Goal: Task Accomplishment & Management: Manage account settings

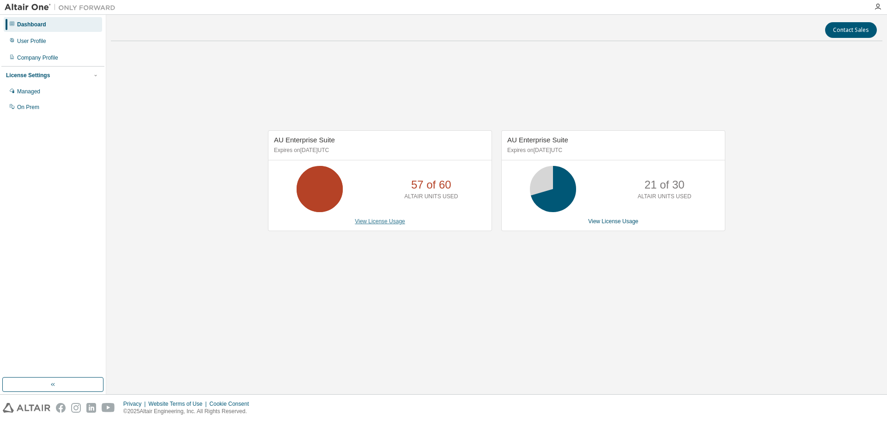
click at [372, 223] on link "View License Usage" at bounding box center [380, 221] width 50 height 6
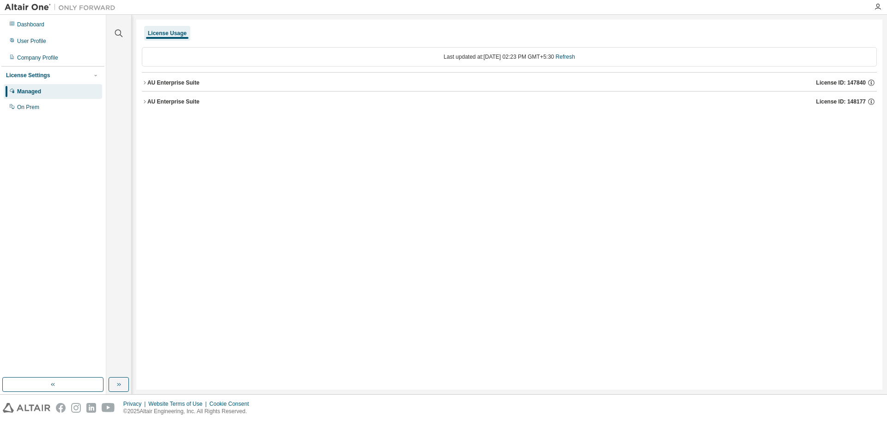
click at [150, 80] on div "AU Enterprise Suite" at bounding box center [173, 82] width 52 height 7
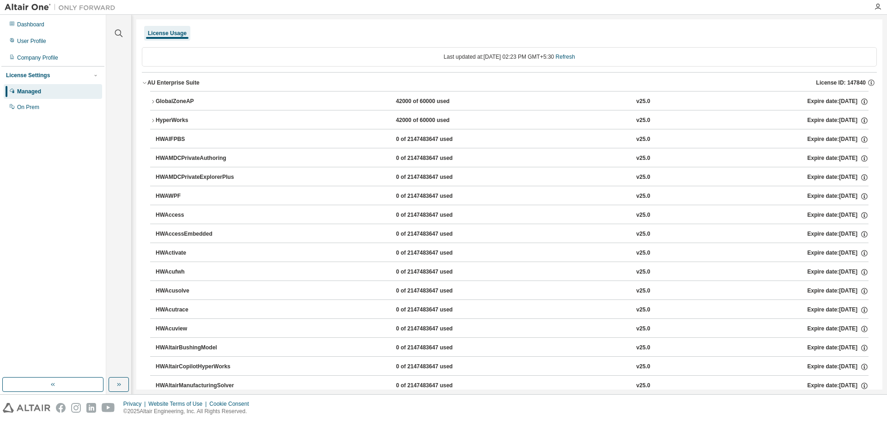
click at [152, 119] on icon "button" at bounding box center [153, 120] width 2 height 3
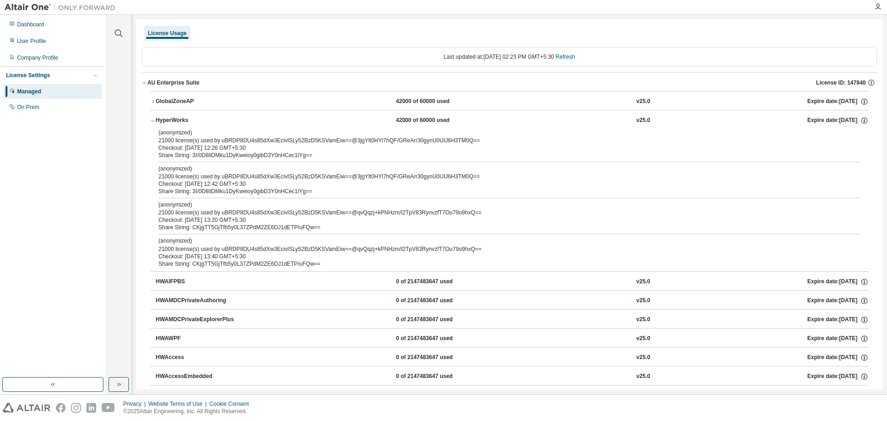
click at [152, 119] on icon "button" at bounding box center [153, 121] width 6 height 6
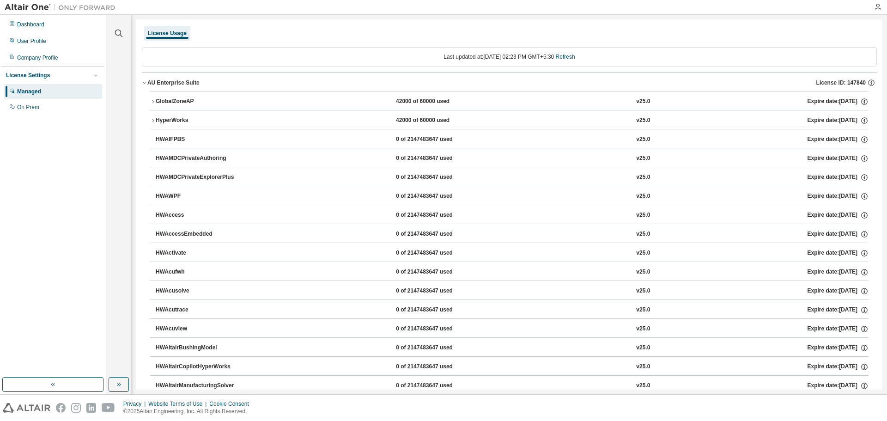
click at [149, 86] on div "AU Enterprise Suite" at bounding box center [173, 82] width 52 height 7
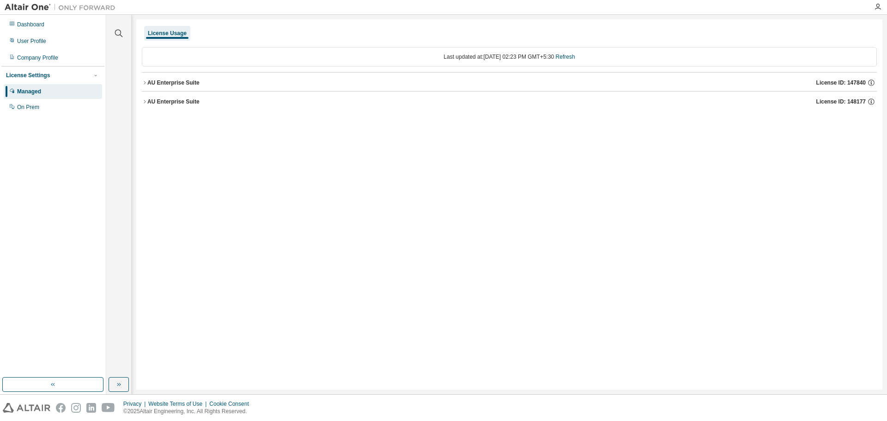
click at [143, 101] on icon "button" at bounding box center [145, 102] width 6 height 6
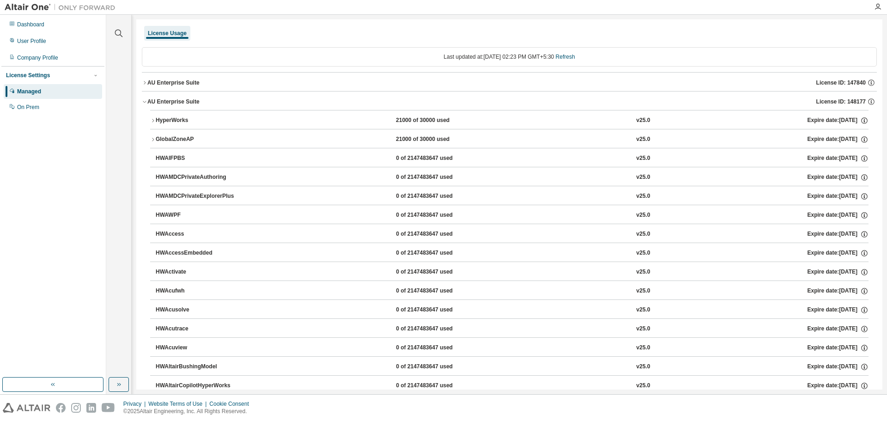
click at [146, 102] on icon "button" at bounding box center [145, 102] width 6 height 6
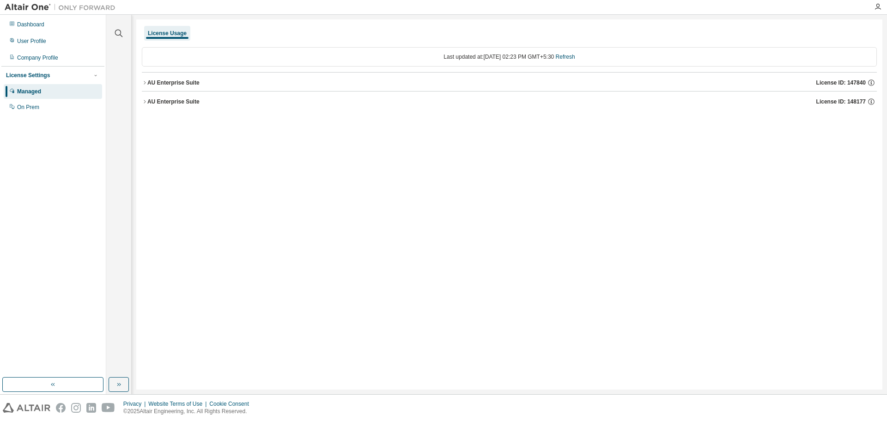
click at [145, 86] on button "AU Enterprise Suite License ID: 147840" at bounding box center [509, 83] width 735 height 20
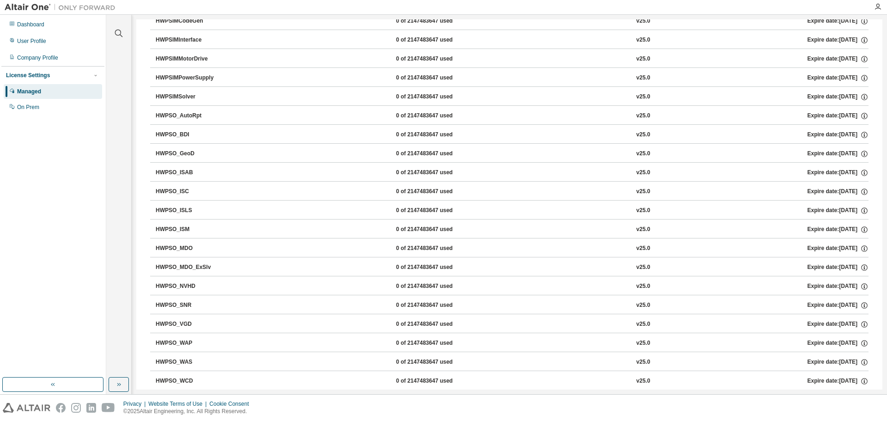
scroll to position [3713, 0]
